Goal: Task Accomplishment & Management: Complete application form

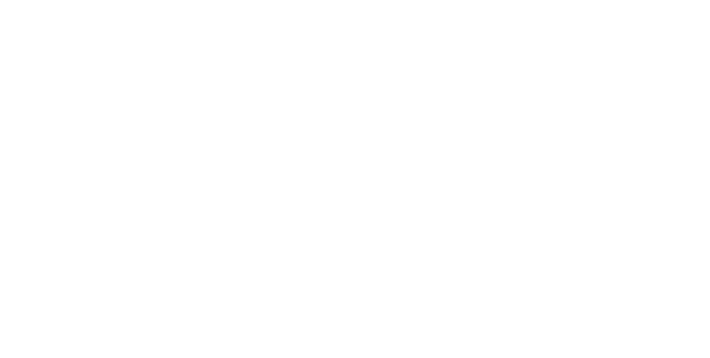
select select "MY"
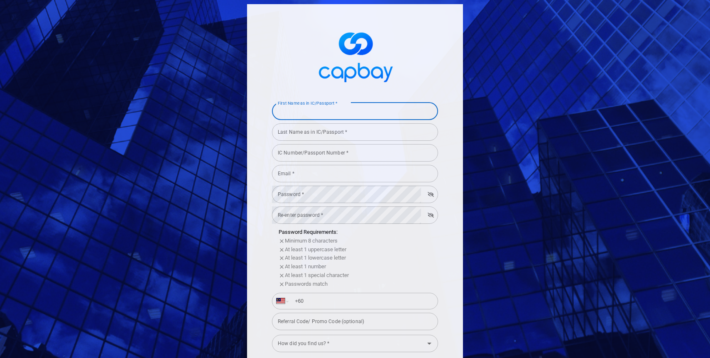
click at [297, 110] on input "First Name as in IC/Passport *" at bounding box center [355, 111] width 166 height 17
type input "[PERSON_NAME]"
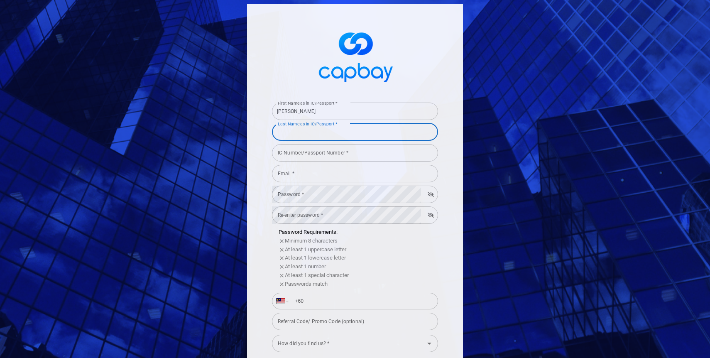
click at [327, 132] on input "Last Name as in IC/Passport *" at bounding box center [355, 131] width 166 height 17
type input "[PERSON_NAME]"
click at [432, 343] on icon "Open" at bounding box center [430, 344] width 10 height 10
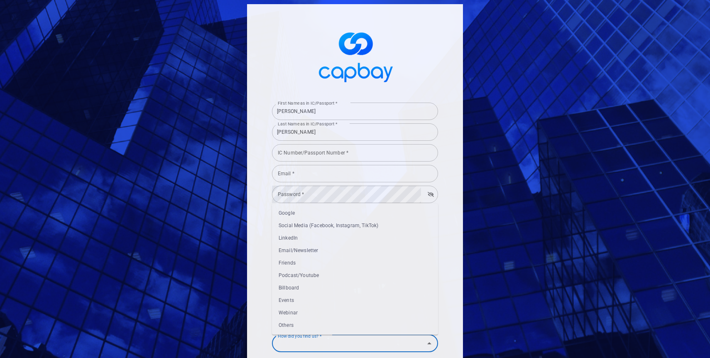
click at [299, 210] on li "Google" at bounding box center [355, 213] width 166 height 12
type input "Google"
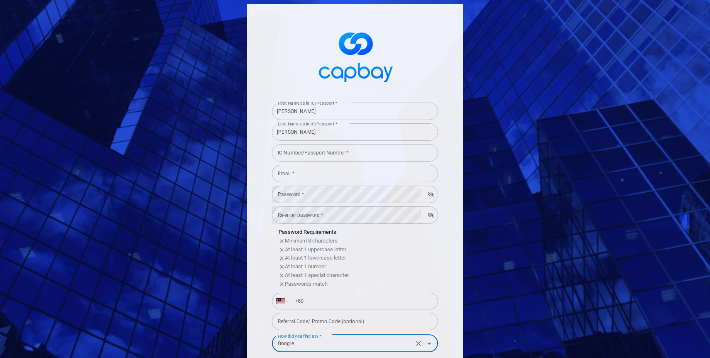
click at [308, 156] on input "IC Number/Passport Number *" at bounding box center [355, 152] width 166 height 17
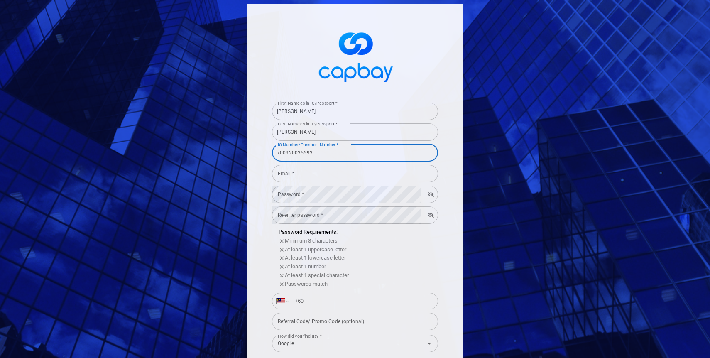
type input "700920035693"
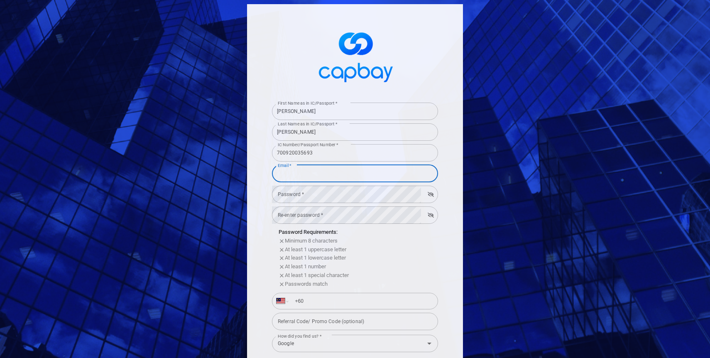
type input "[EMAIL_ADDRESS][DOMAIN_NAME]"
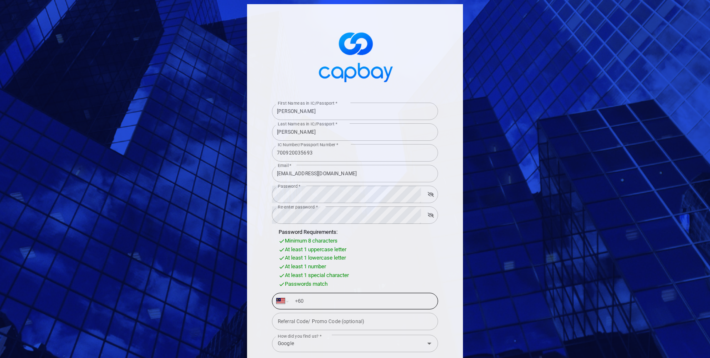
click at [324, 302] on input "+60" at bounding box center [362, 300] width 144 height 13
type input "[PHONE_NUMBER]"
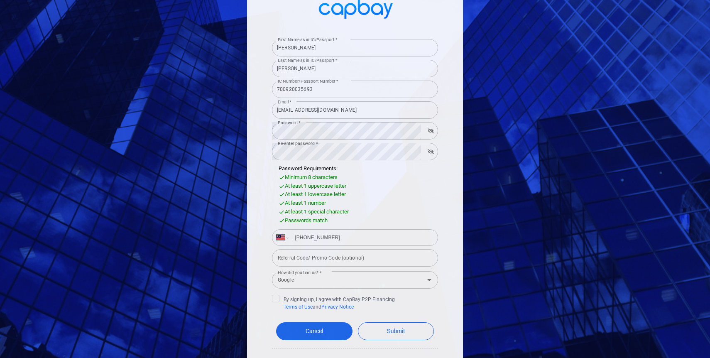
scroll to position [68, 0]
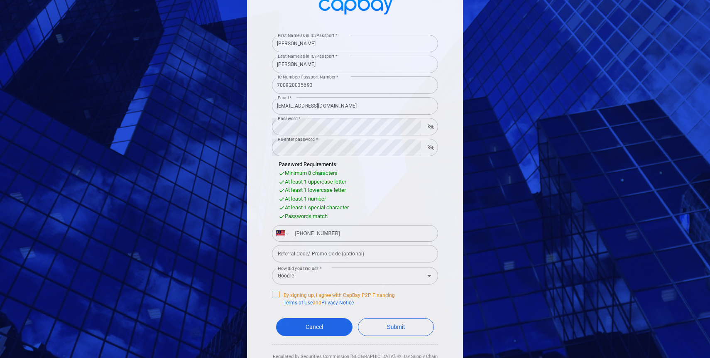
click at [277, 293] on icon at bounding box center [275, 294] width 5 height 4
click at [0, 0] on input "By signing up, I agree with CapBay P2P Financing Terms of Use and Privacy Notice" at bounding box center [0, 0] width 0 height 0
click at [401, 325] on button "Submit" at bounding box center [396, 327] width 76 height 18
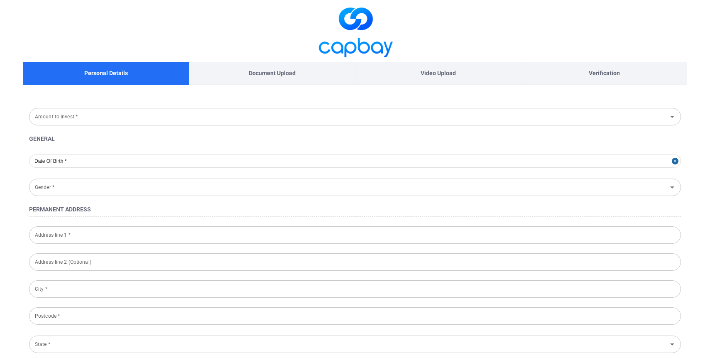
type input "RM 10,000 - RM 30,000"
type input "[DATE]"
type input "[DEMOGRAPHIC_DATA]"
type input "[STREET_ADDRESS],"
type input "KIARAVIEW"
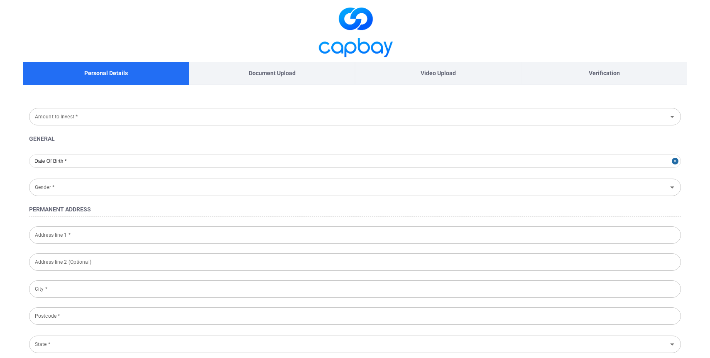
type input "[GEOGRAPHIC_DATA]"
type input "50480"
type input "[GEOGRAPHIC_DATA]"
type input "700920-03-5693"
click at [270, 76] on p "Document Upload" at bounding box center [272, 73] width 47 height 9
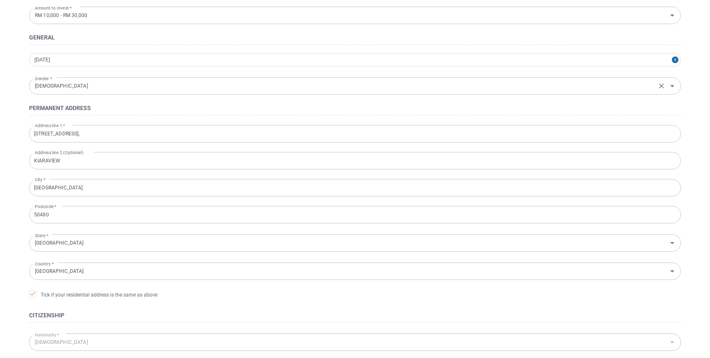
scroll to position [228, 0]
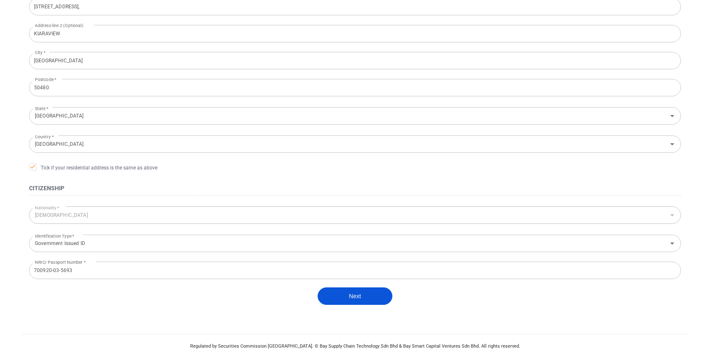
click at [360, 300] on button "Next" at bounding box center [355, 295] width 75 height 17
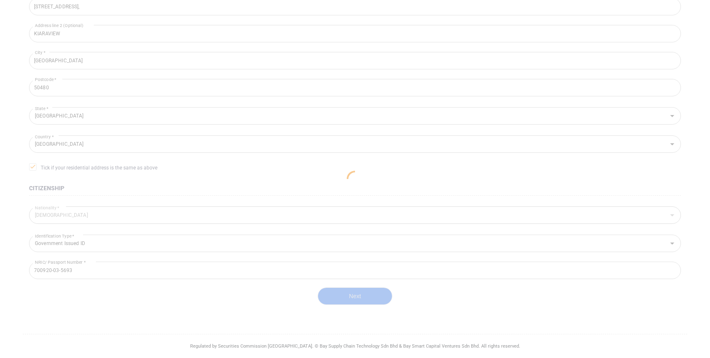
scroll to position [124, 0]
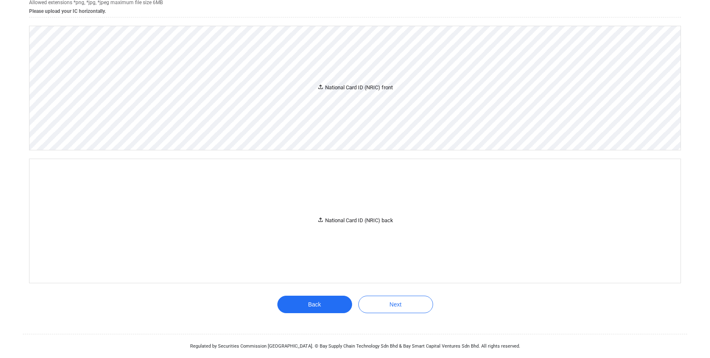
click at [372, 88] on div "National Card ID (NRIC) front" at bounding box center [355, 87] width 76 height 9
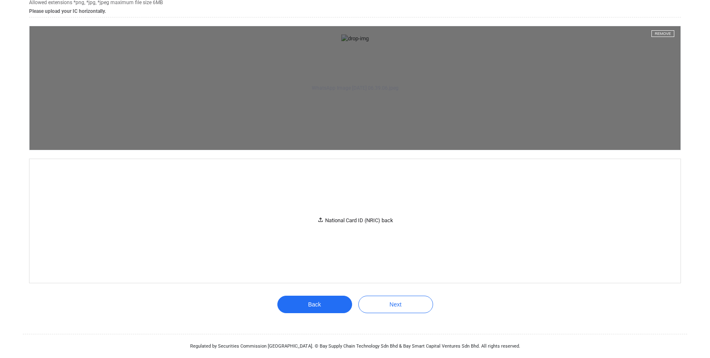
scroll to position [245, 0]
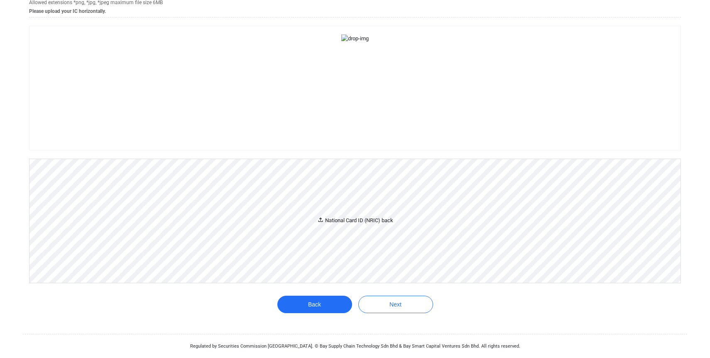
click at [353, 221] on div "National Card ID (NRIC) back" at bounding box center [355, 220] width 76 height 9
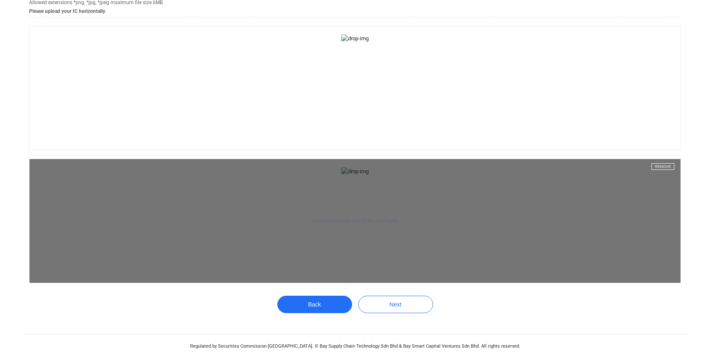
scroll to position [374, 0]
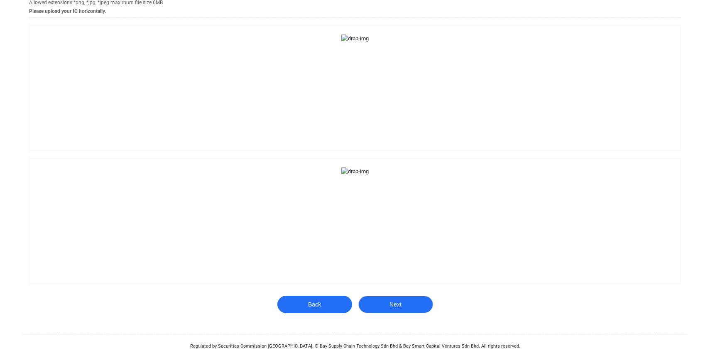
click at [400, 305] on button "Next" at bounding box center [395, 304] width 75 height 17
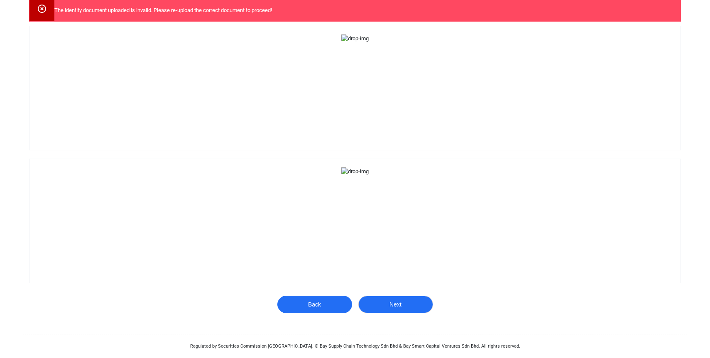
scroll to position [404, 0]
click at [404, 302] on button "Next" at bounding box center [395, 304] width 75 height 17
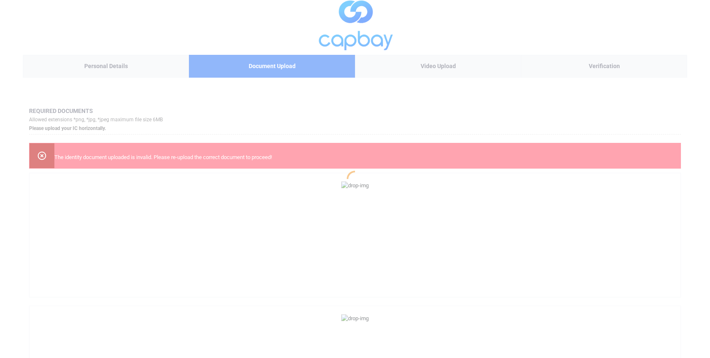
scroll to position [0, 0]
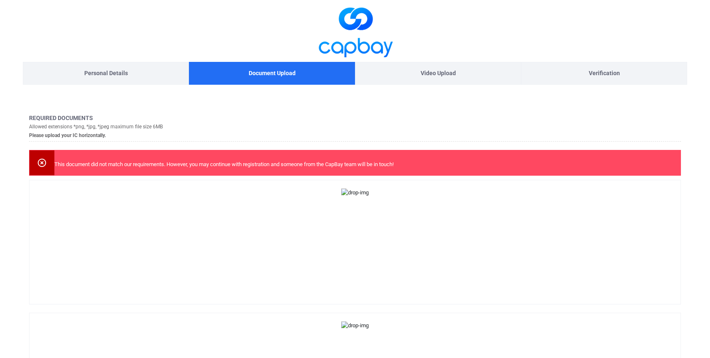
click at [41, 163] on icon at bounding box center [42, 163] width 8 height 8
click at [40, 162] on icon at bounding box center [42, 163] width 10 height 10
click at [125, 70] on p "Personal Details" at bounding box center [106, 73] width 44 height 9
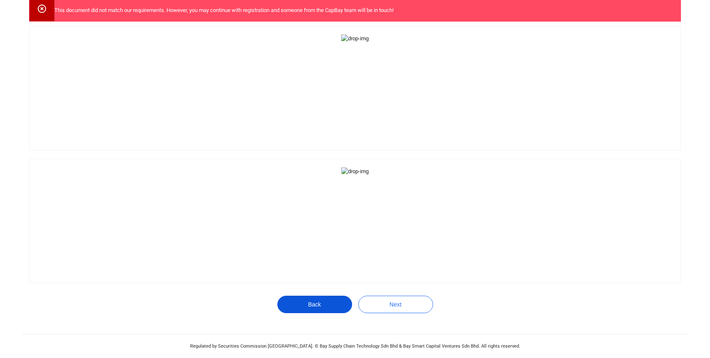
click at [331, 301] on button "Back" at bounding box center [314, 304] width 75 height 17
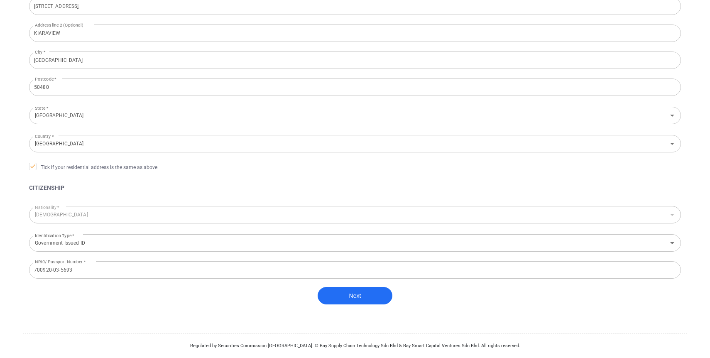
scroll to position [228, 0]
click at [375, 303] on button "Next" at bounding box center [355, 295] width 75 height 17
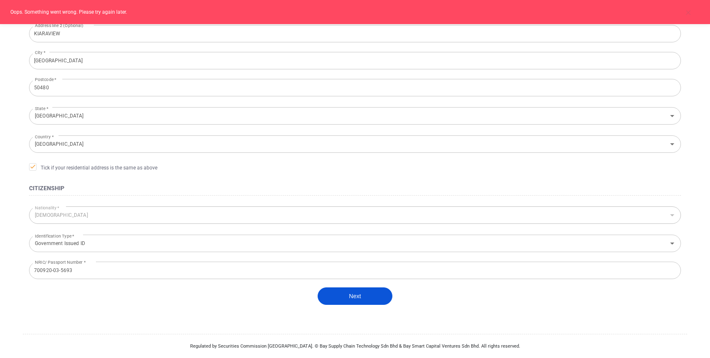
click at [356, 303] on button "Next" at bounding box center [355, 295] width 75 height 17
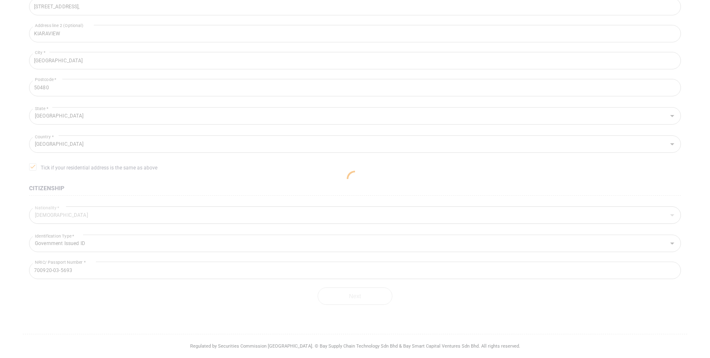
scroll to position [154, 0]
